Goal: Transaction & Acquisition: Purchase product/service

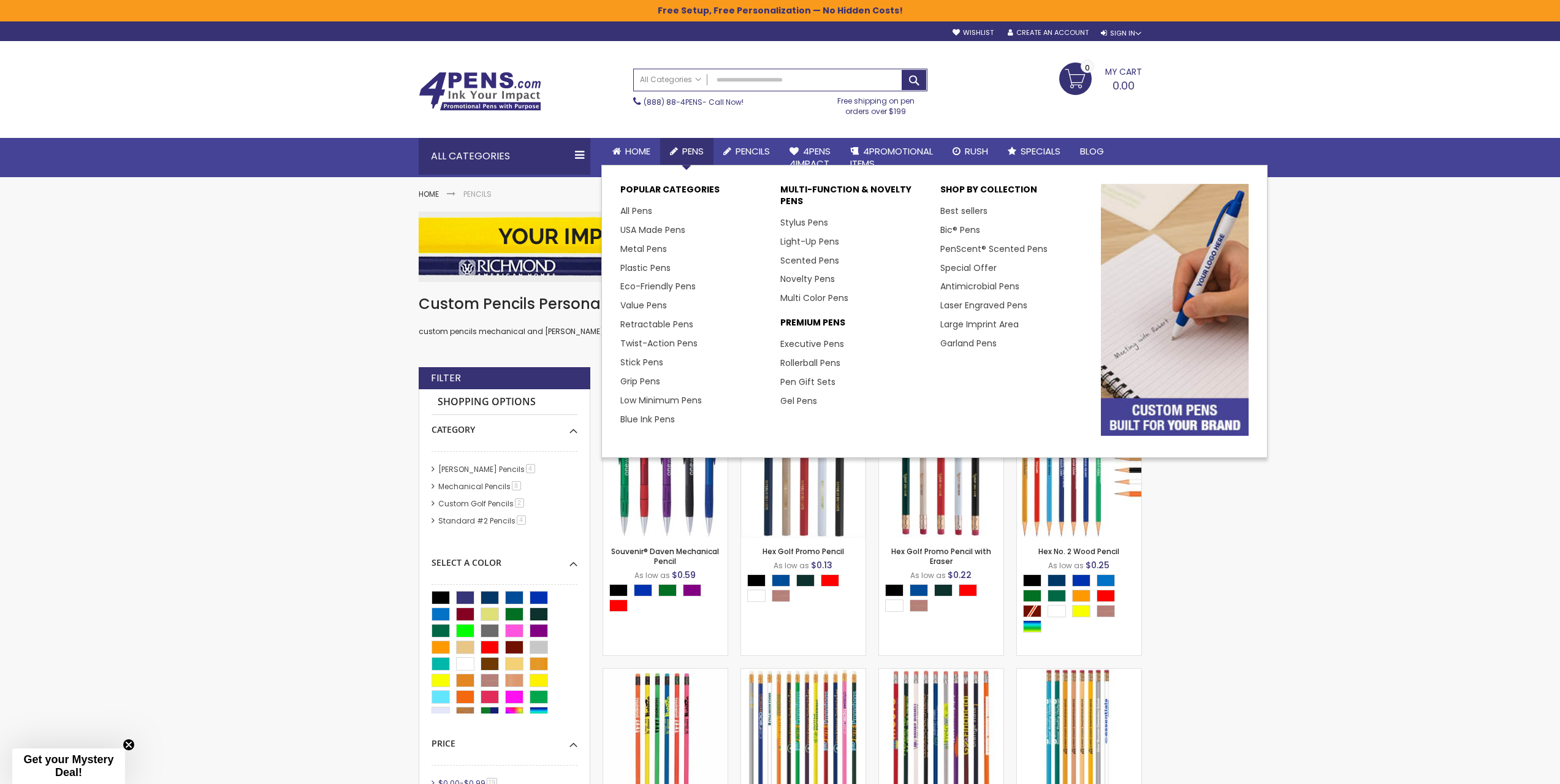
click at [695, 153] on span "Pens" at bounding box center [693, 151] width 22 height 13
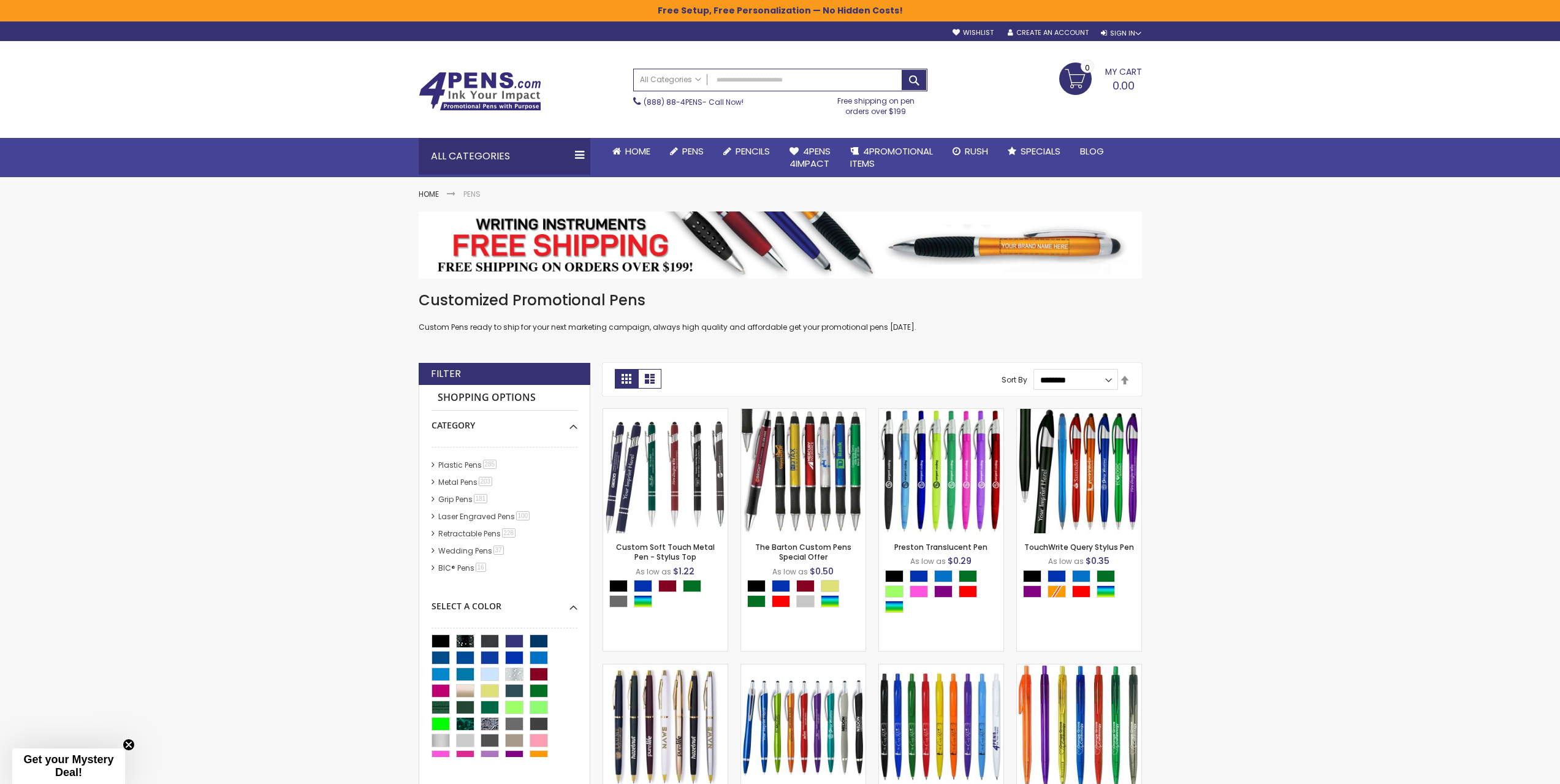
click at [492, 89] on img at bounding box center [479, 91] width 122 height 39
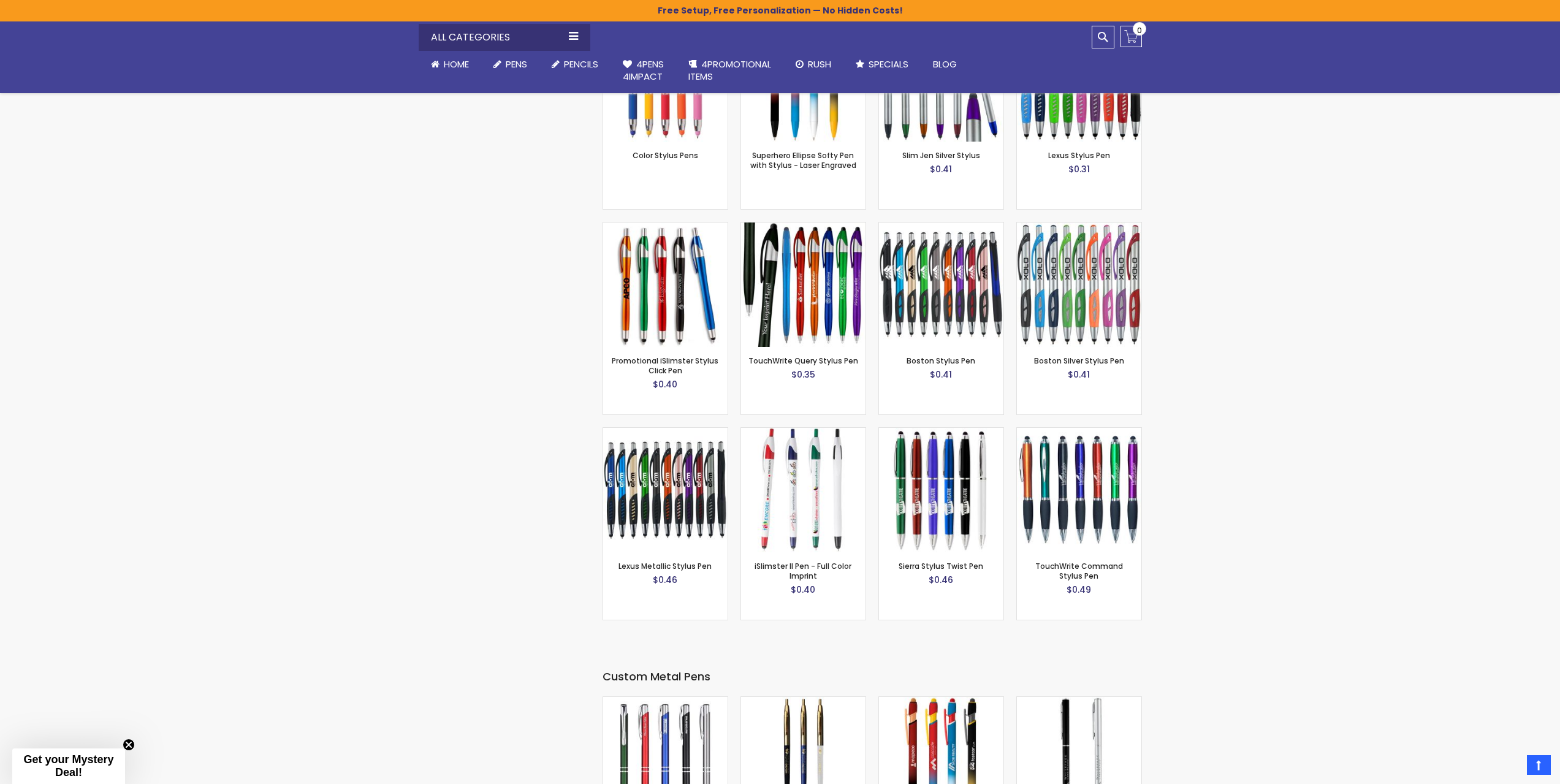
scroll to position [2596, 0]
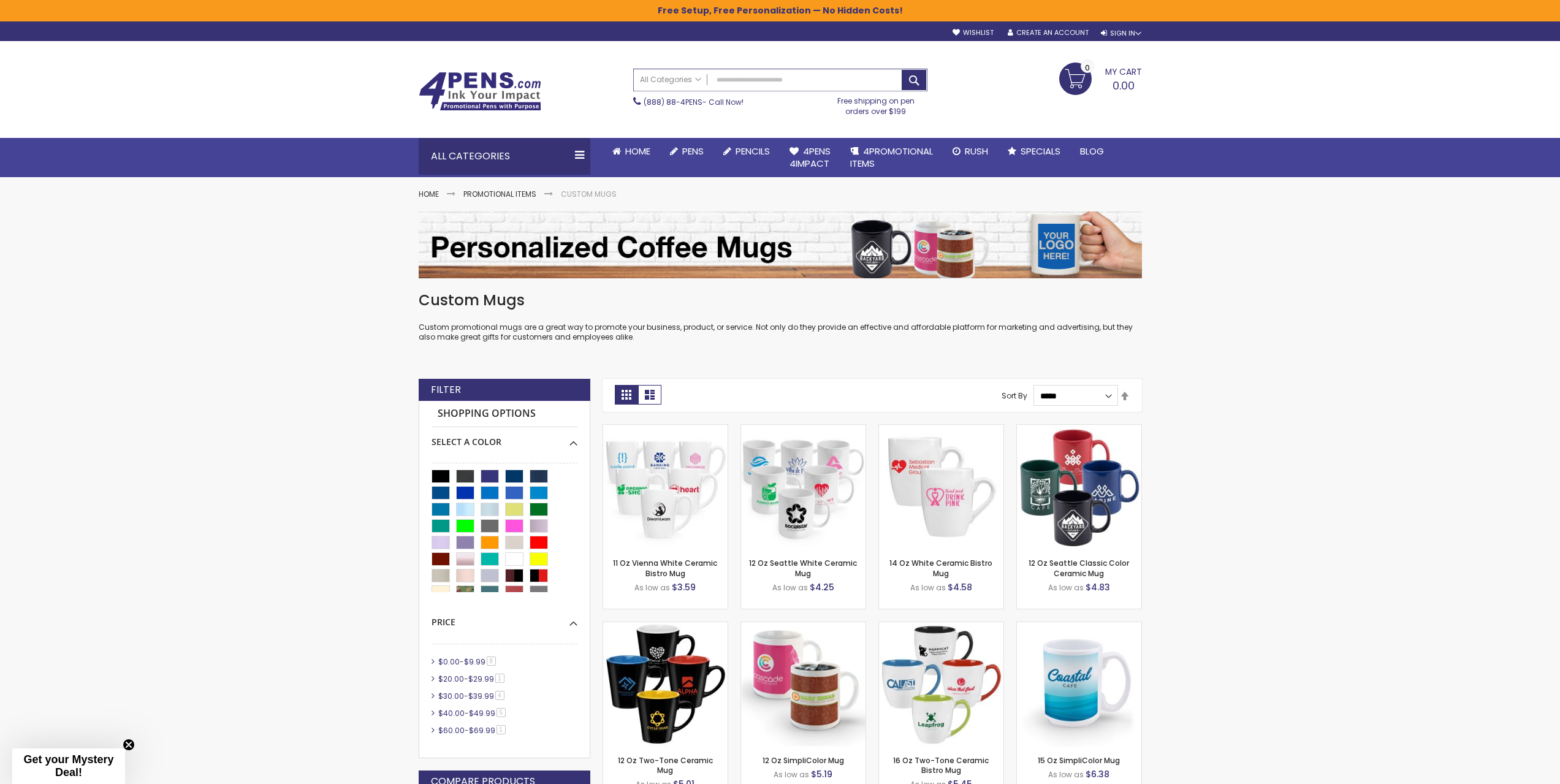
click at [751, 72] on input "Search" at bounding box center [780, 80] width 293 height 22
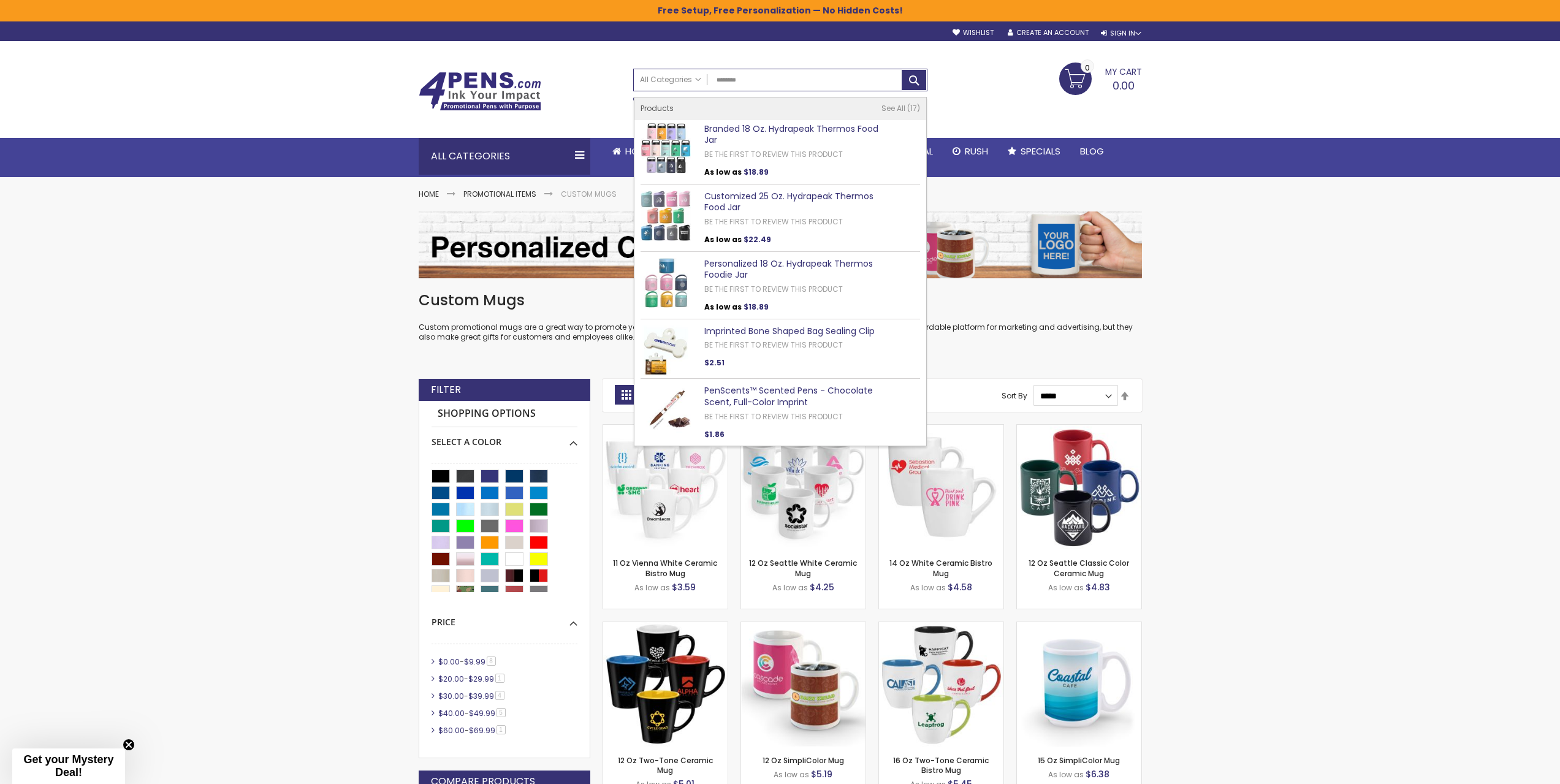
click at [655, 150] on img at bounding box center [665, 148] width 50 height 50
type input "********"
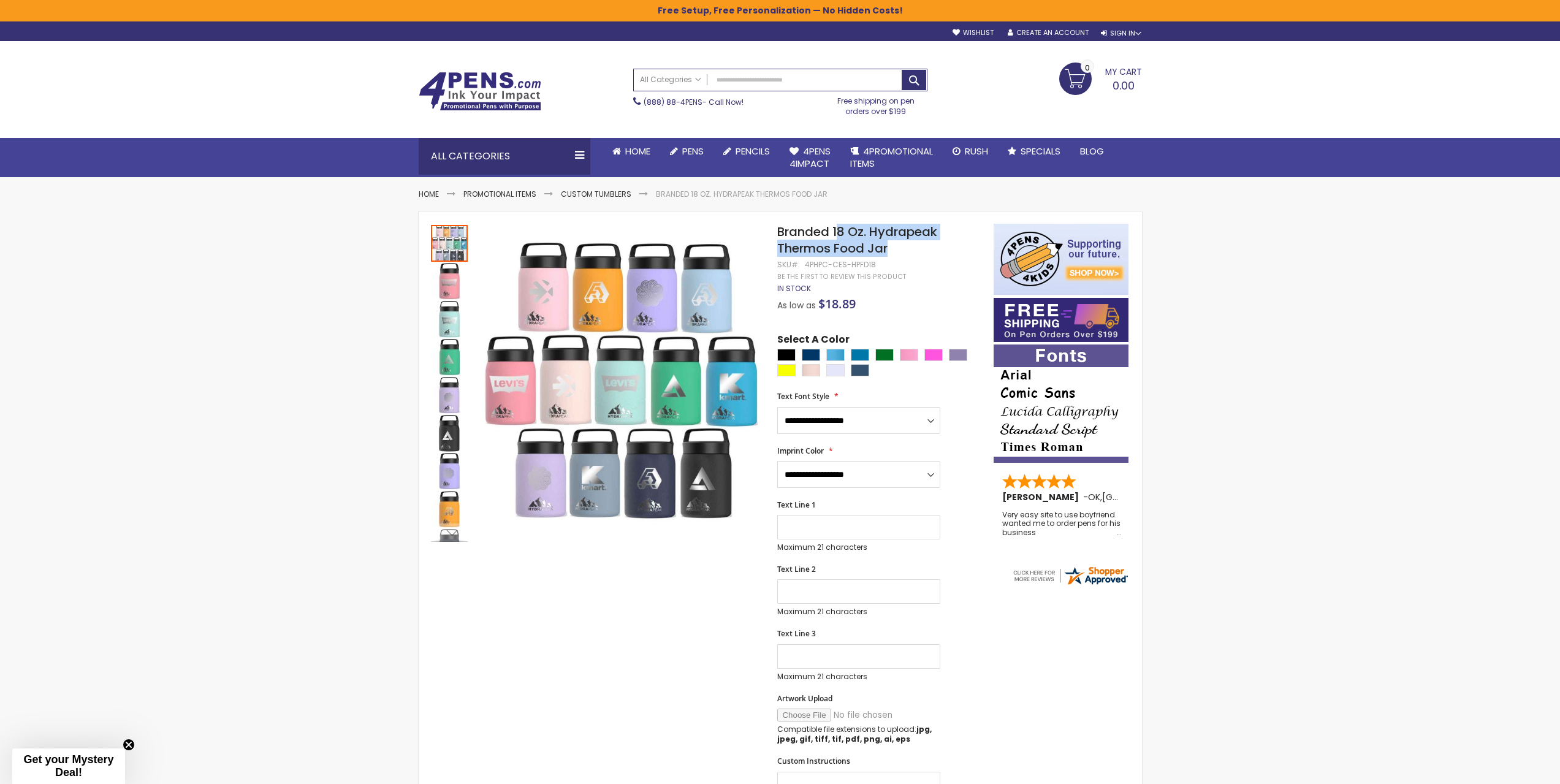
drag, startPoint x: 836, startPoint y: 231, endPoint x: 895, endPoint y: 250, distance: 62.0
click at [895, 250] on h1 "Branded 18 Oz. Hydrapeak Thermos Food Jar" at bounding box center [879, 240] width 203 height 33
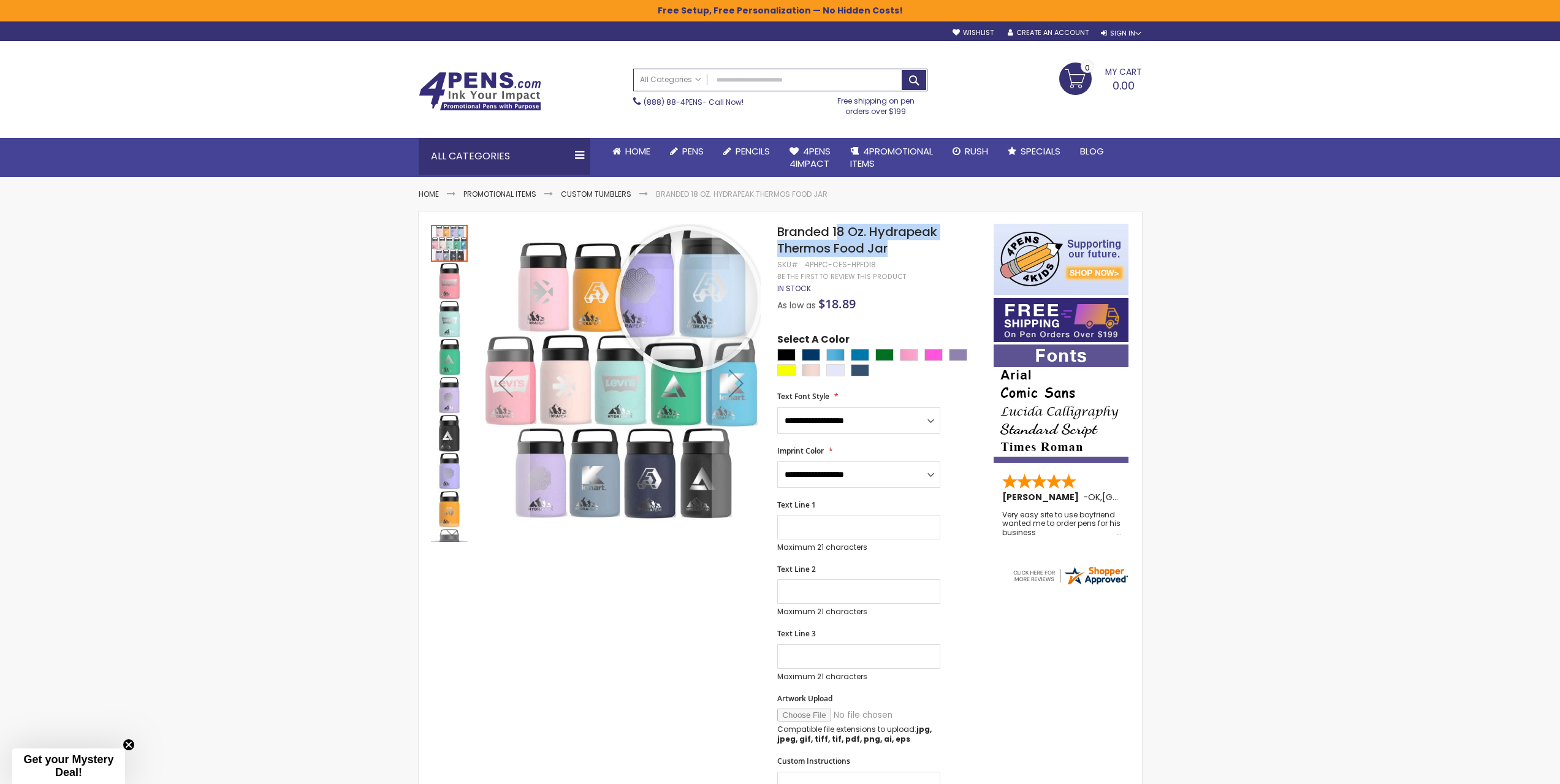
copy span "8 Oz. Hydrapeak Thermos Food Jar"
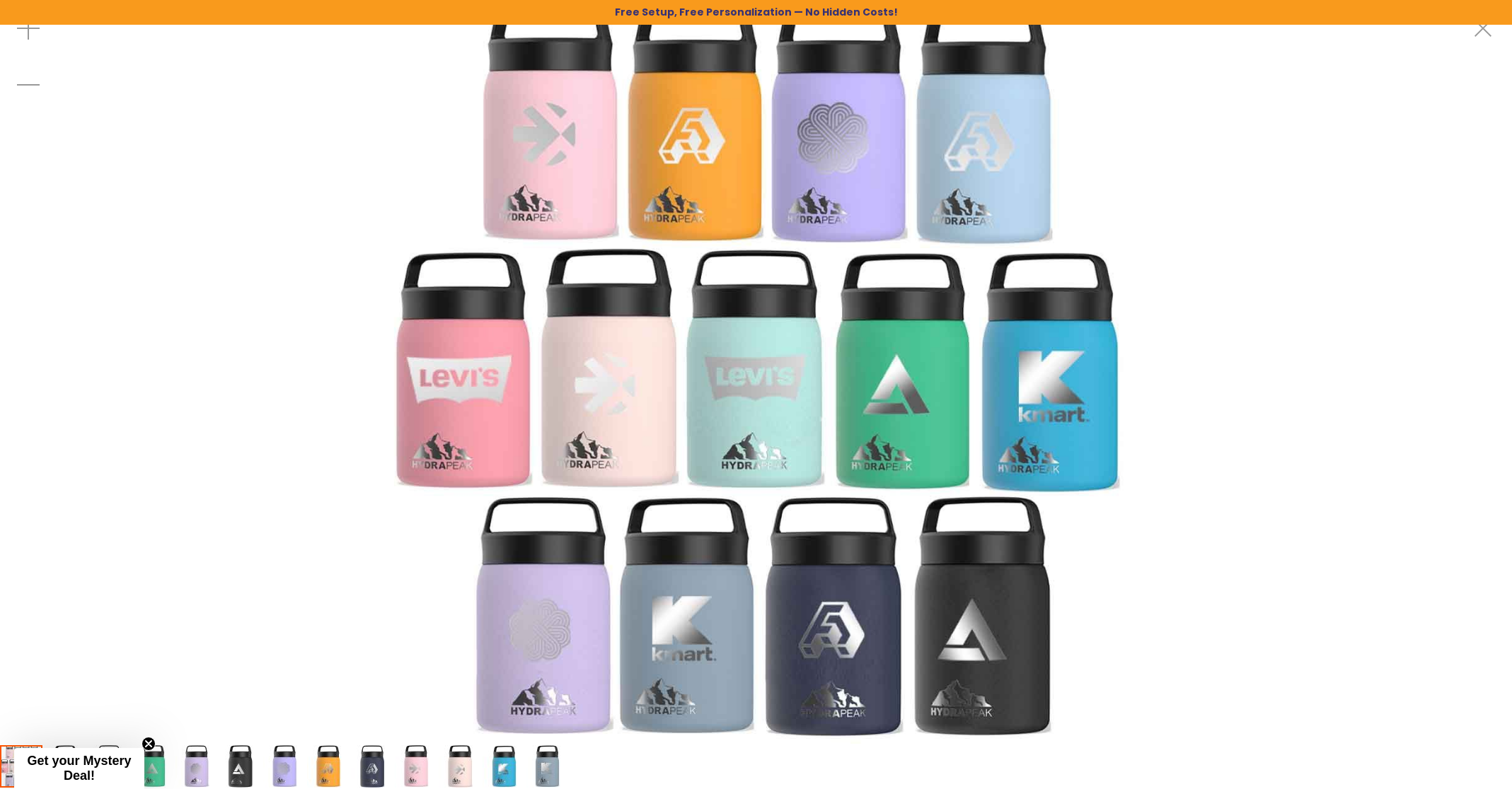
click at [606, 444] on img at bounding box center [756, 372] width 744 height 744
click at [801, 257] on img at bounding box center [756, 372] width 744 height 744
click at [803, 255] on img at bounding box center [756, 372] width 744 height 744
drag, startPoint x: 558, startPoint y: 156, endPoint x: -146, endPoint y: 62, distance: 710.2
click at [0, 62] on html "**********" at bounding box center [756, 394] width 1512 height 789
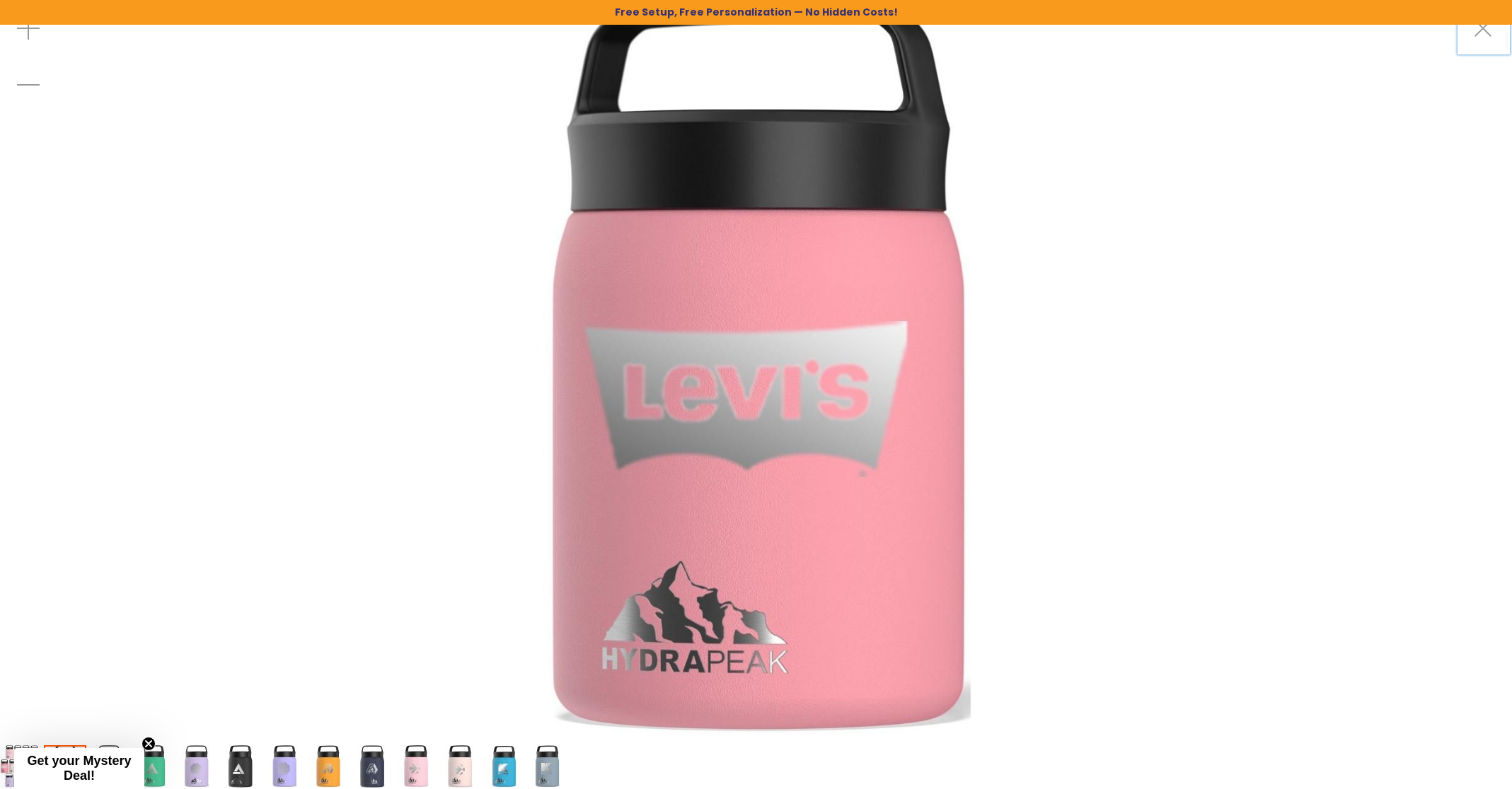
click at [199, 205] on div at bounding box center [756, 372] width 1512 height 744
